Goal: Navigation & Orientation: Find specific page/section

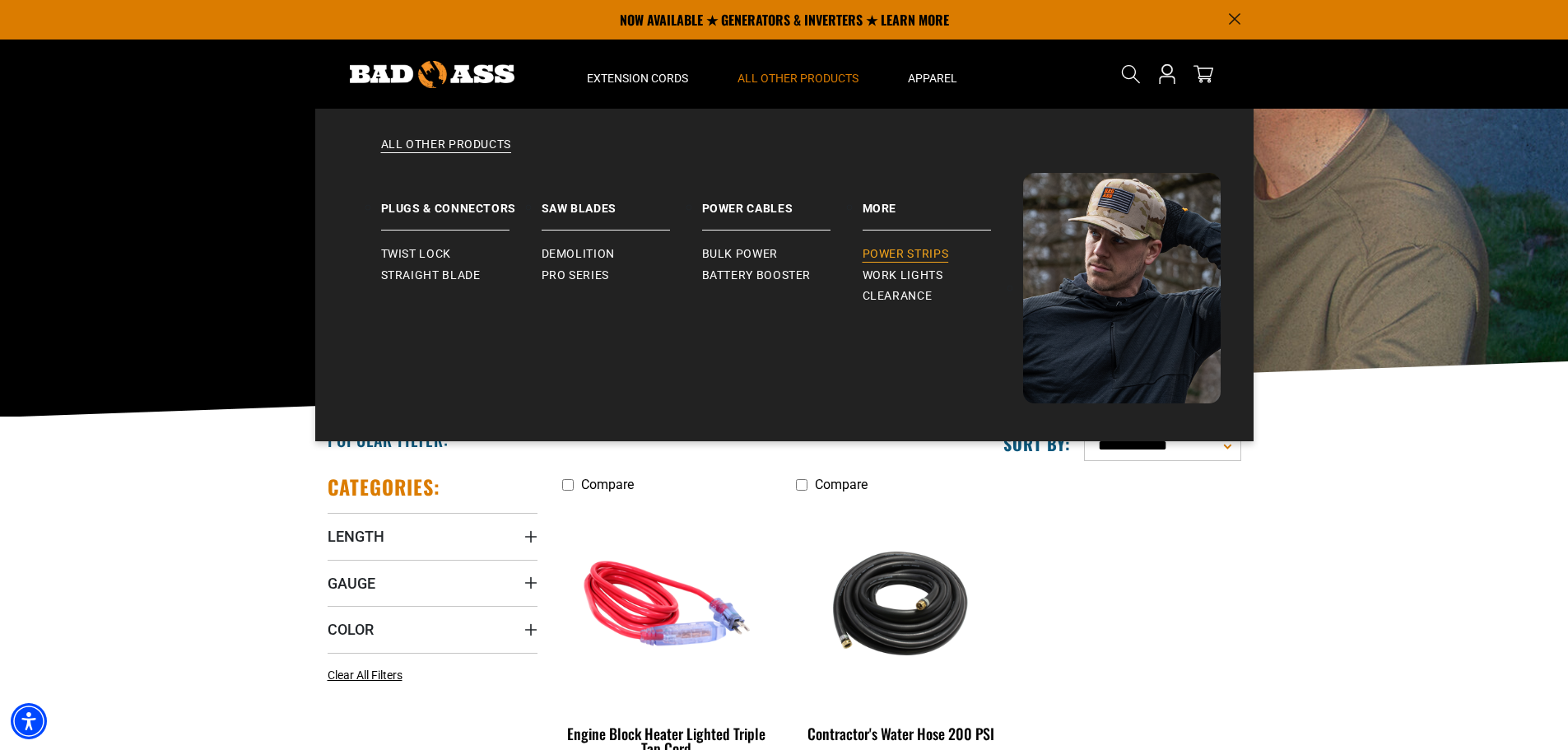
click at [880, 251] on span "Power Strips" at bounding box center [906, 254] width 86 height 15
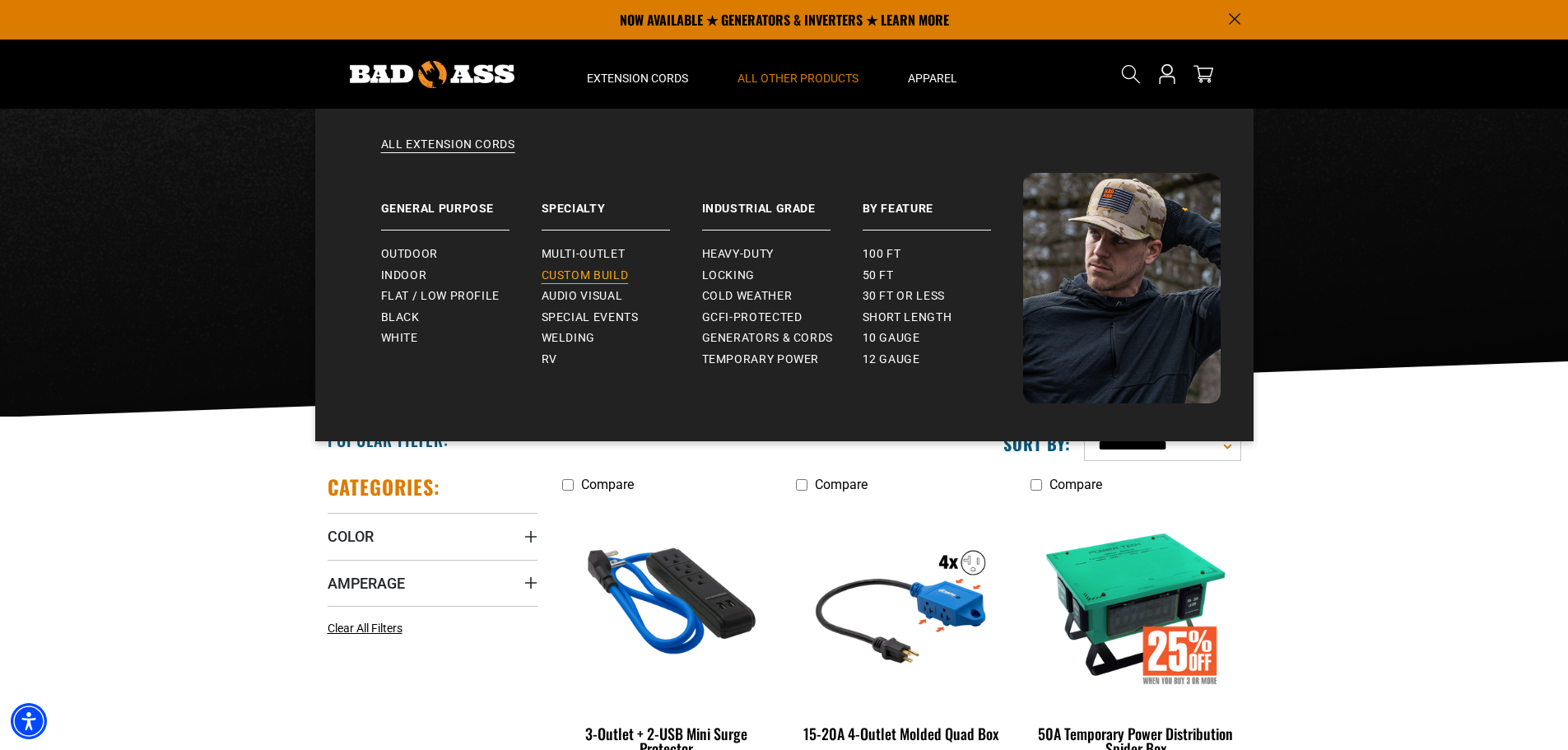
click at [621, 273] on span "Custom Build" at bounding box center [584, 275] width 87 height 15
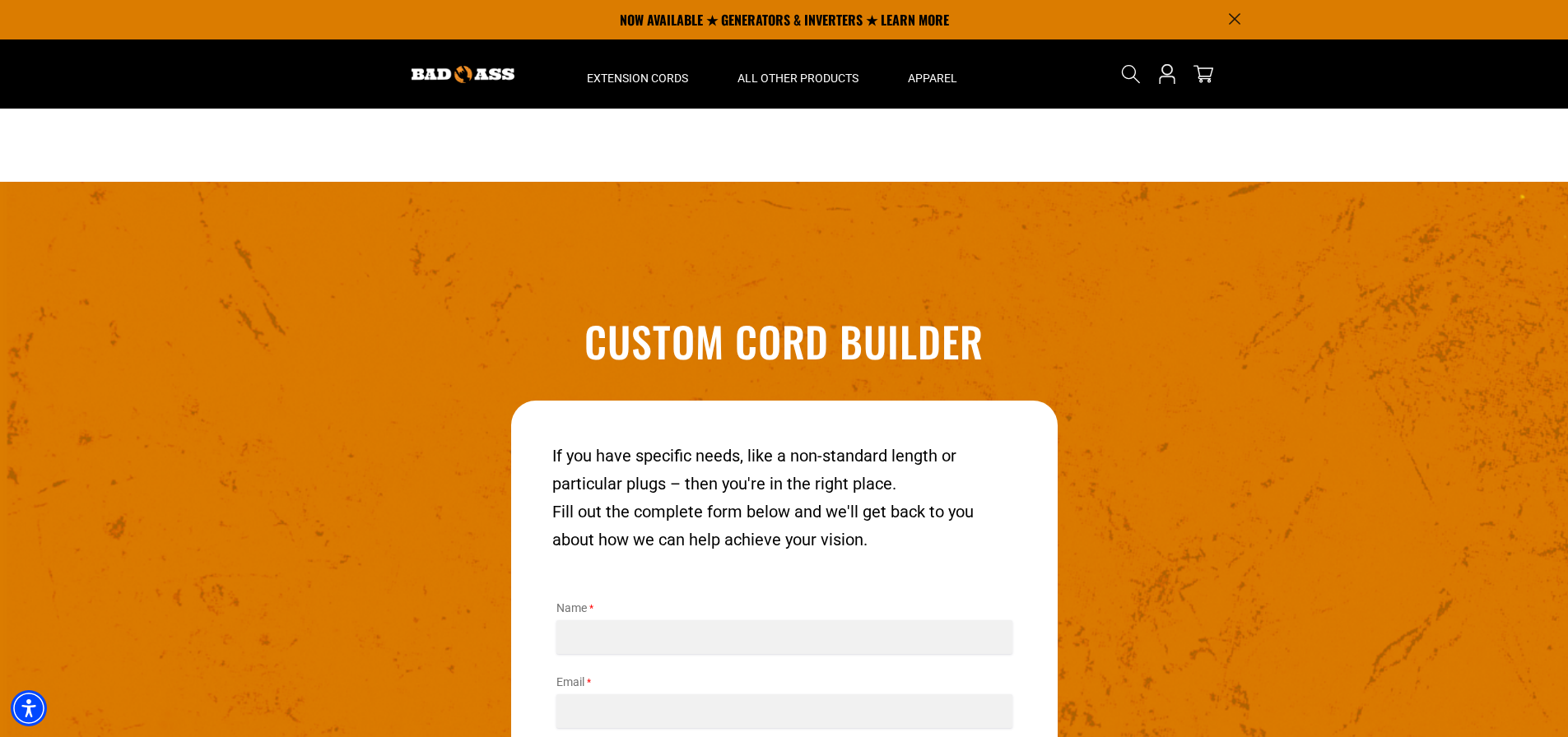
scroll to position [1712, 0]
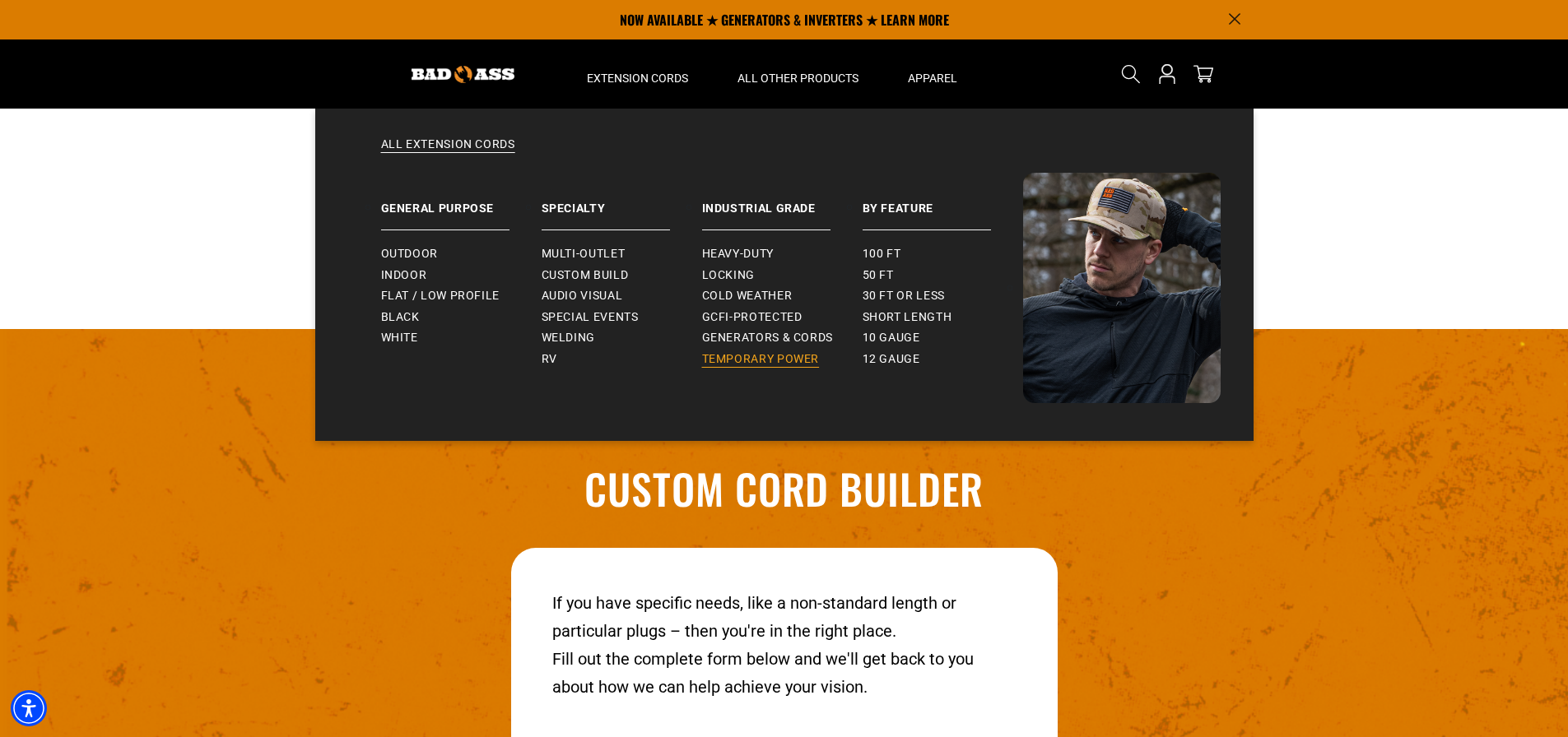
click at [760, 357] on span "Temporary Power" at bounding box center [761, 359] width 118 height 15
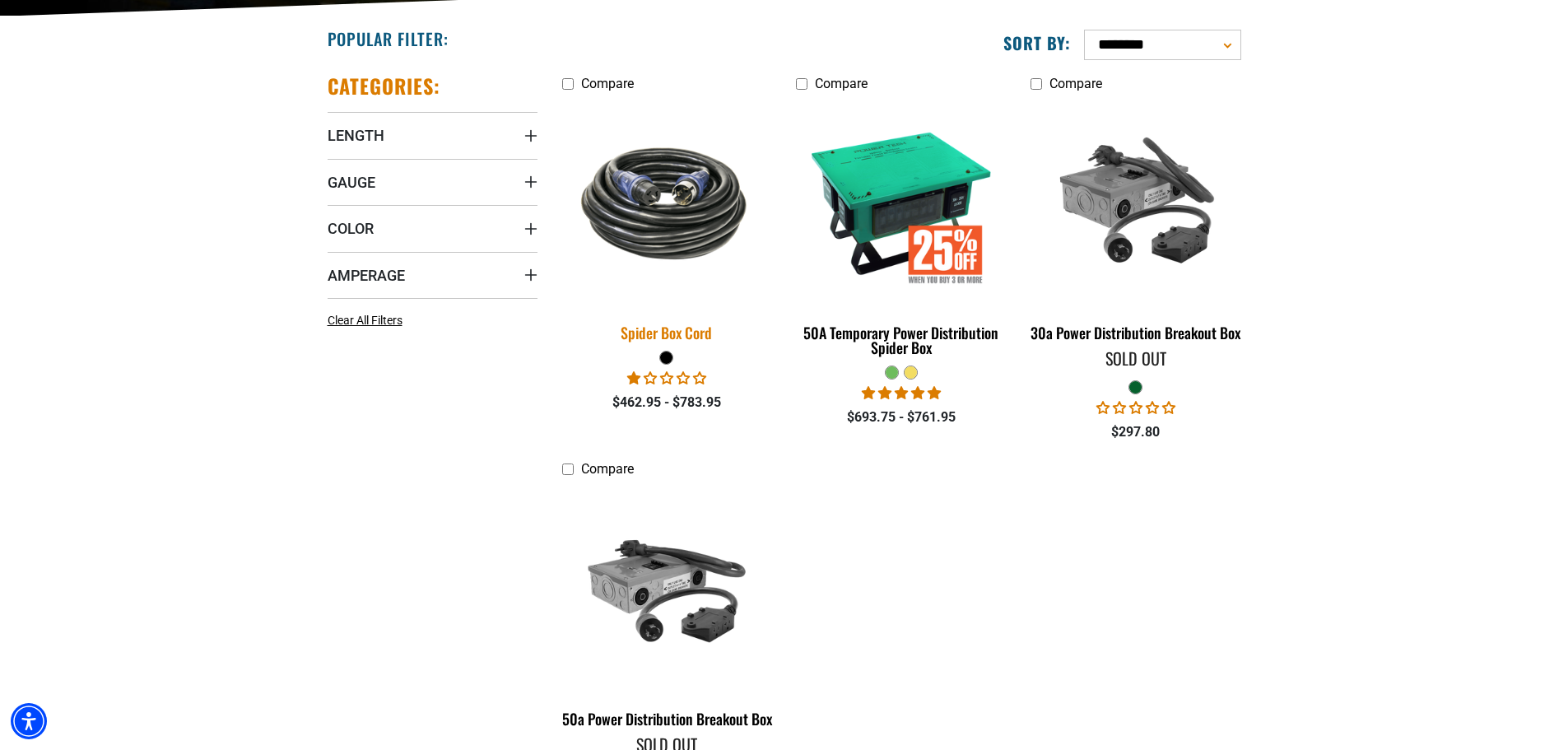
scroll to position [411, 0]
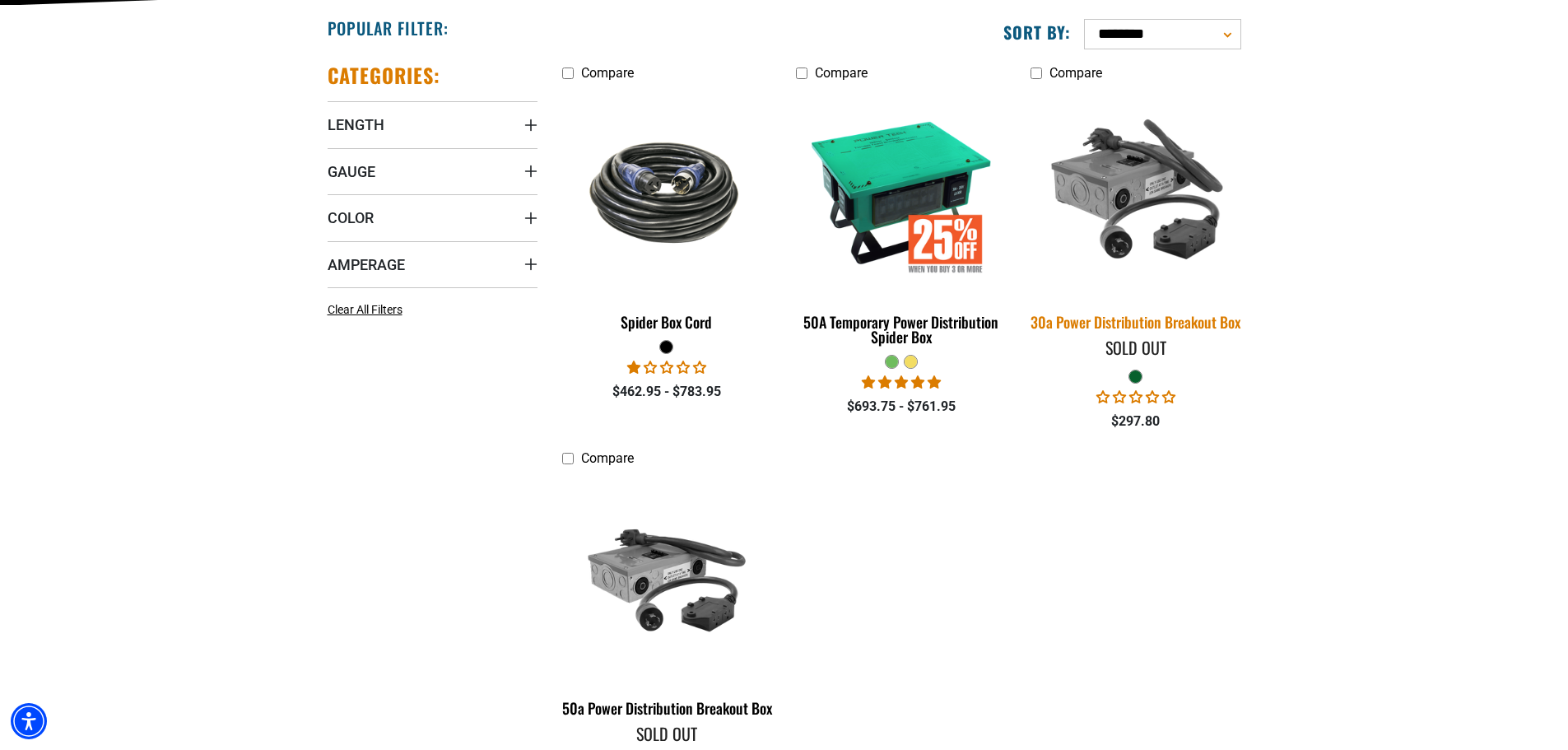
click at [1161, 163] on img at bounding box center [1136, 192] width 230 height 211
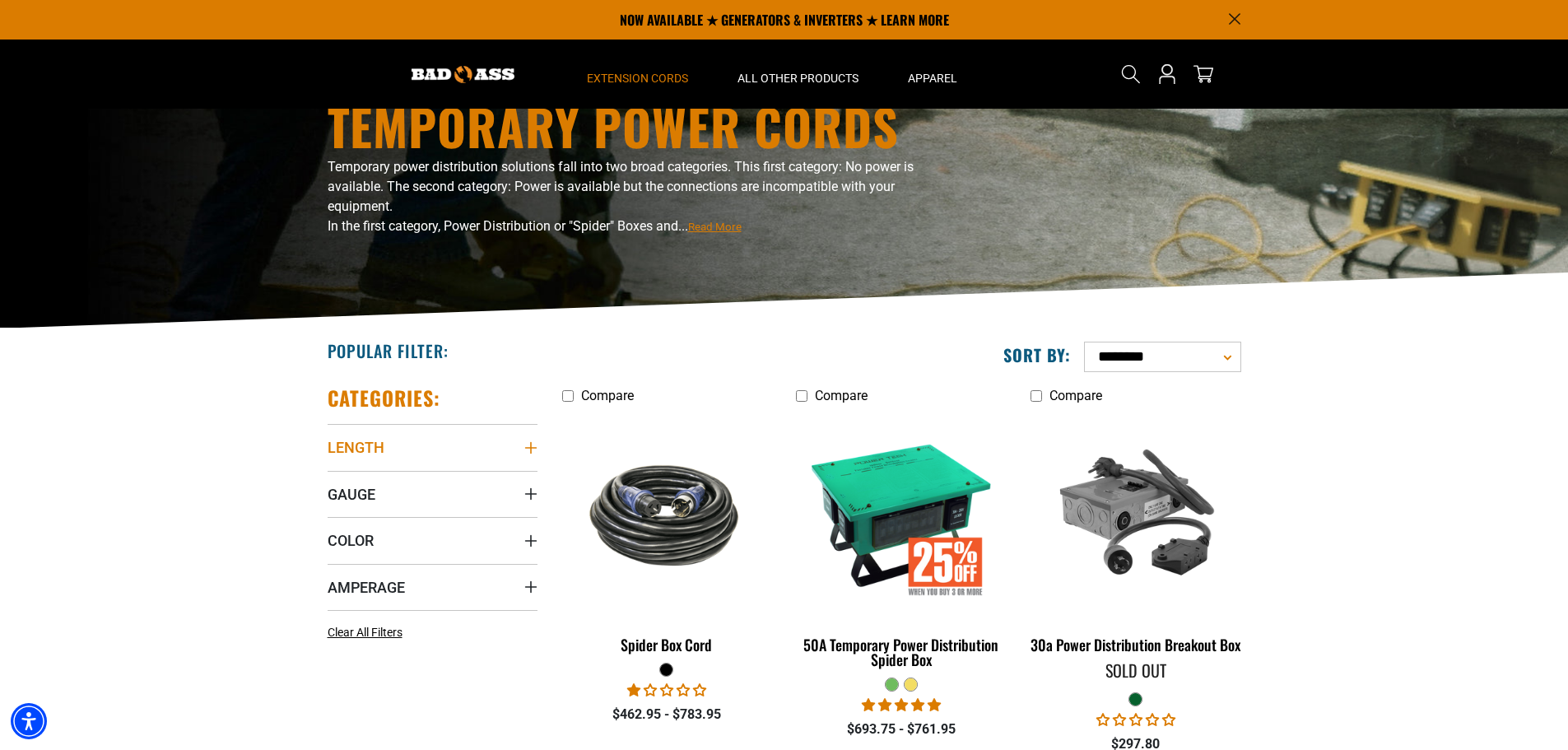
scroll to position [83, 0]
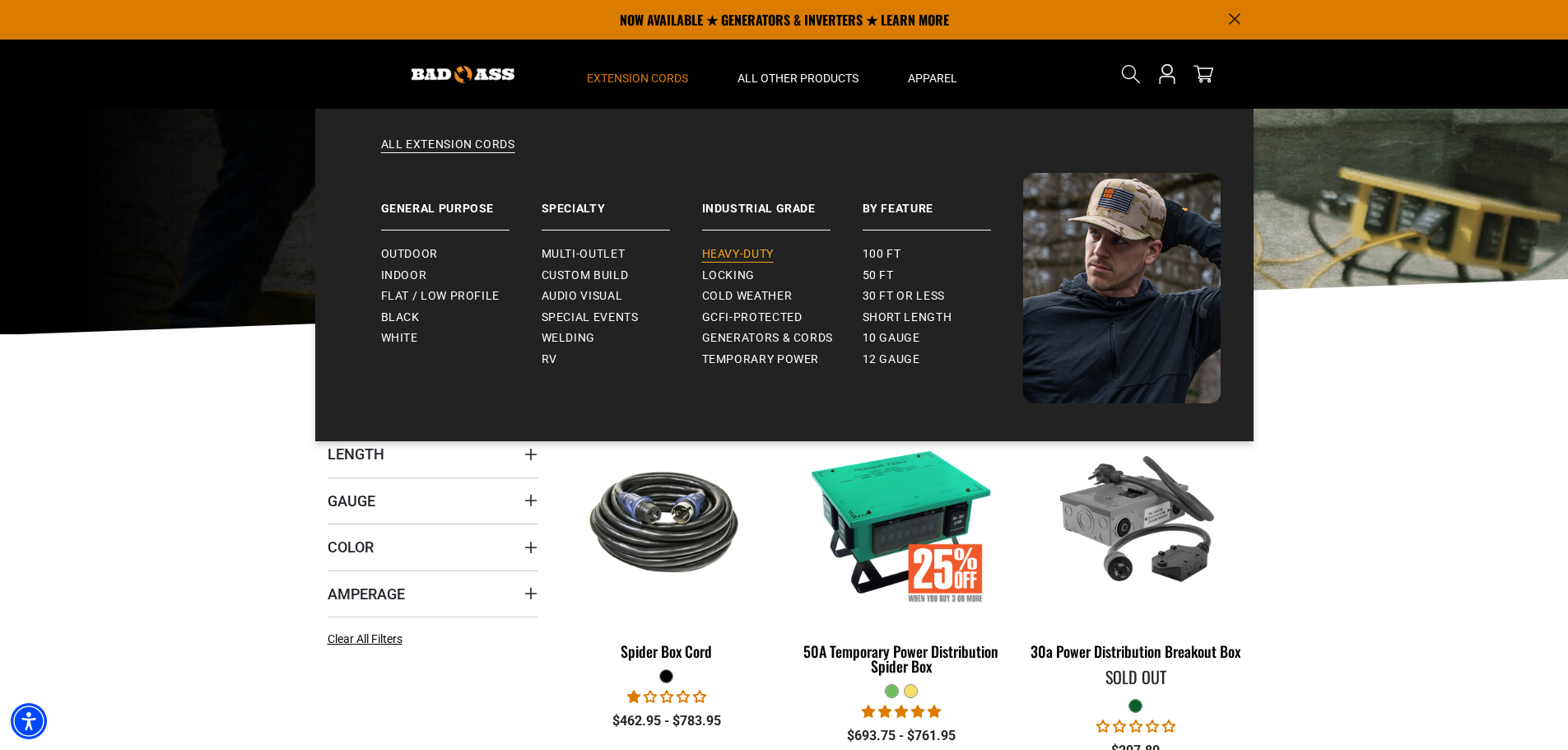
click at [749, 256] on span "Heavy-Duty" at bounding box center [737, 254] width 71 height 15
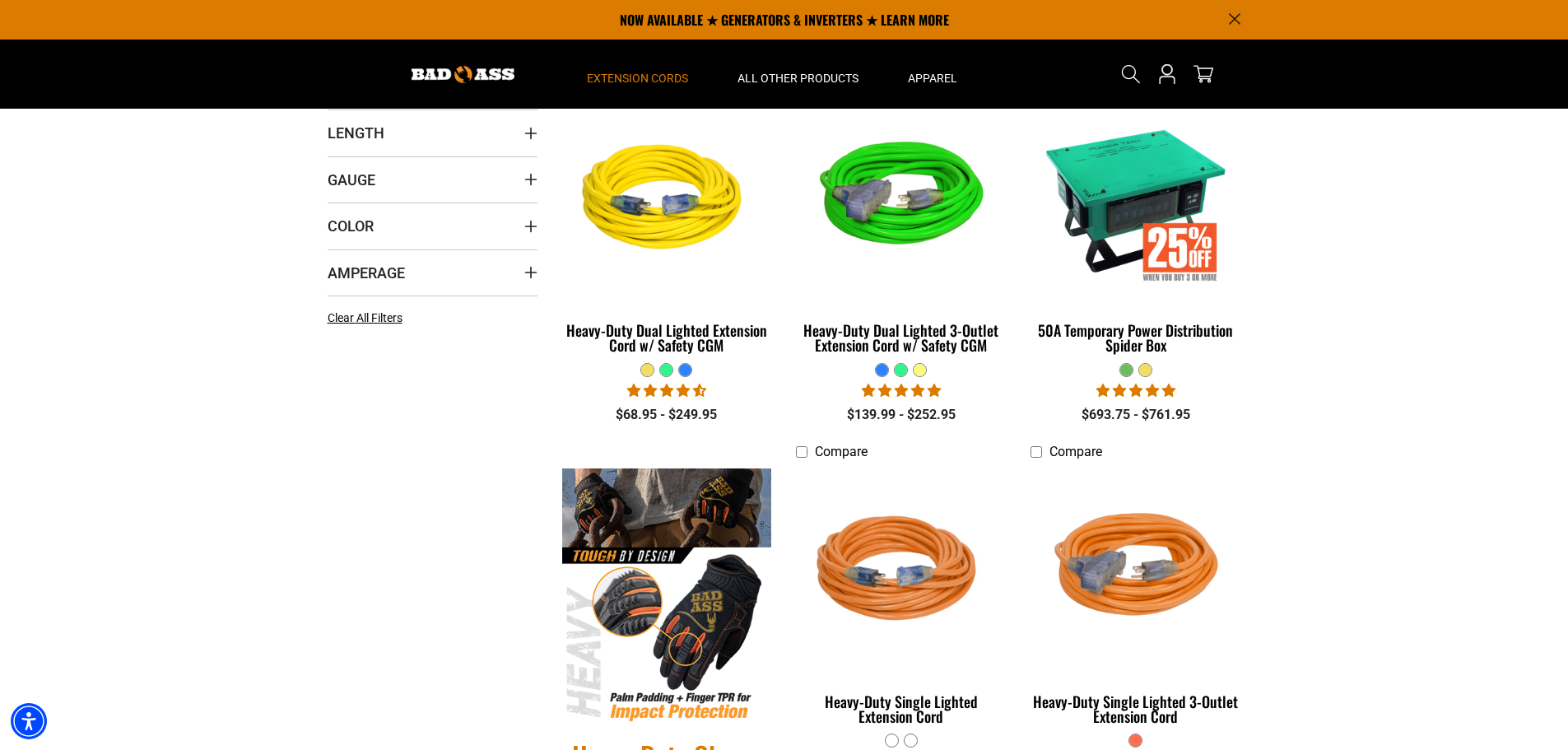
scroll to position [247, 0]
